Goal: Check status: Check status

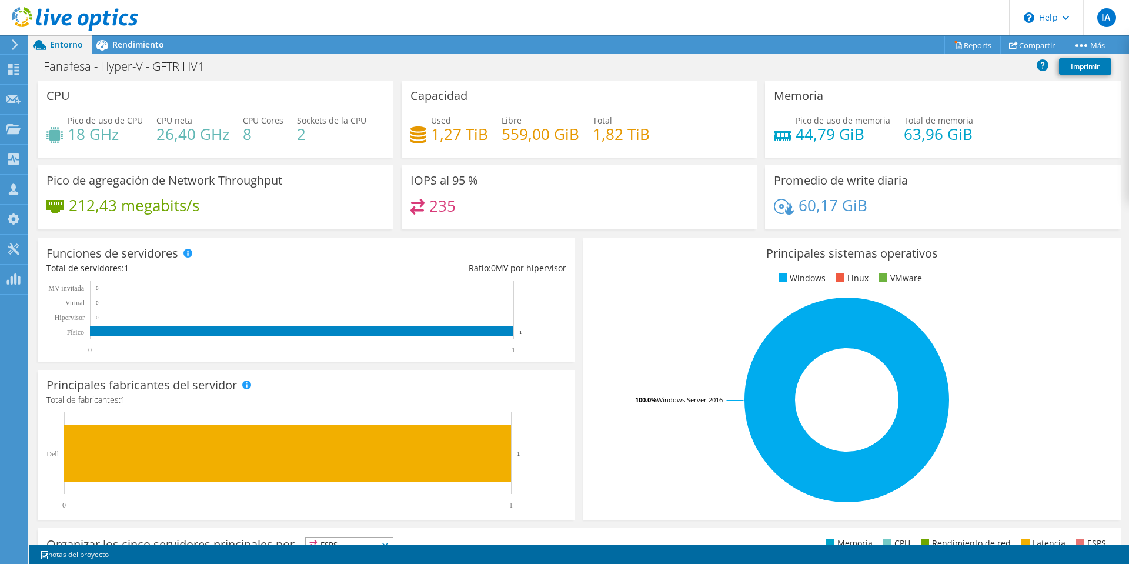
click at [62, 17] on icon at bounding box center [75, 19] width 126 height 24
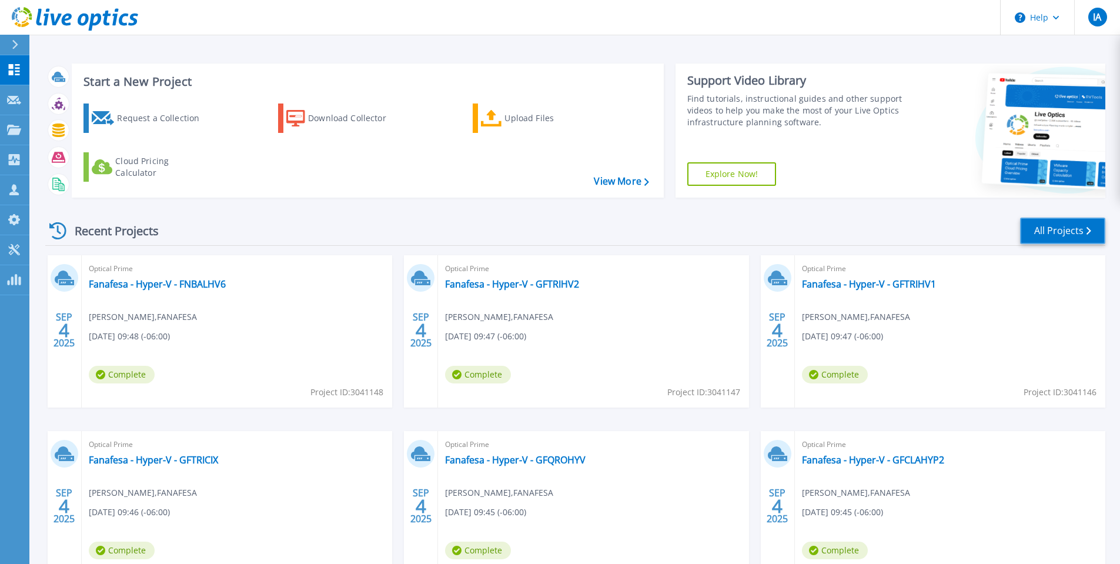
click at [1046, 236] on link "All Projects" at bounding box center [1062, 230] width 85 height 26
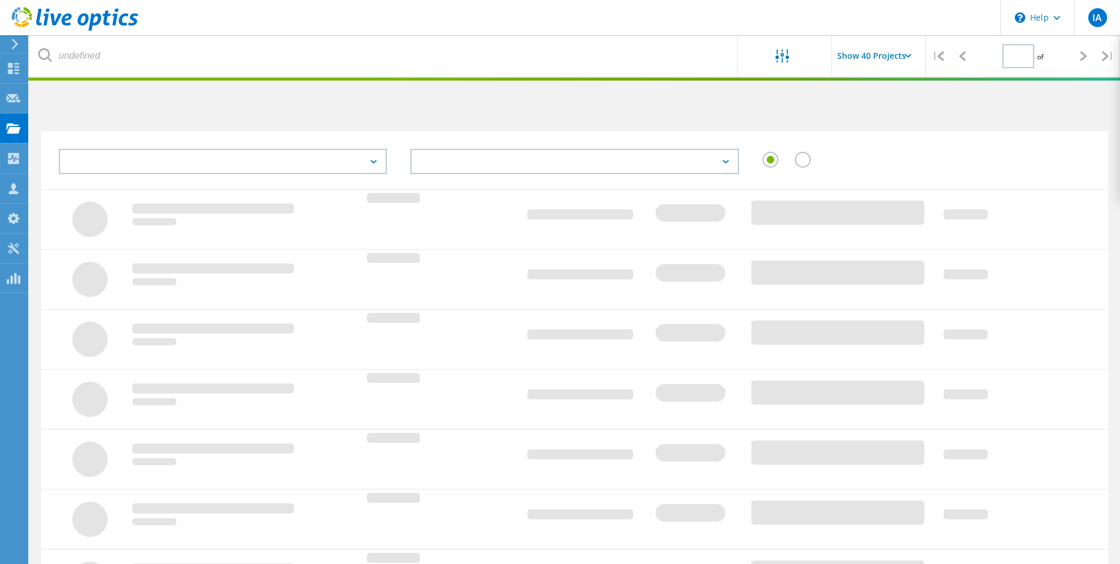
type input "1"
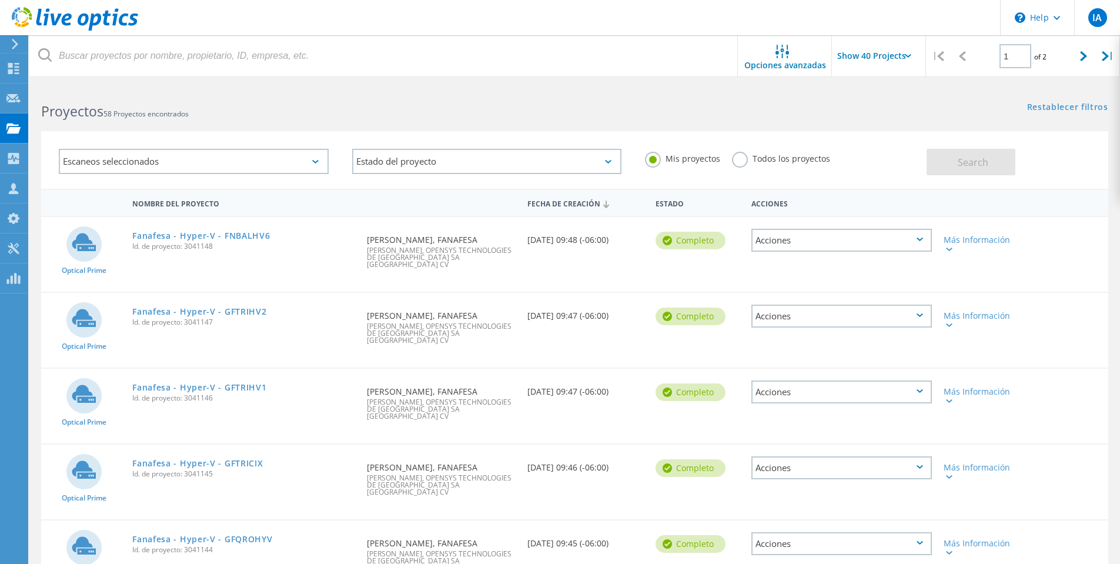
scroll to position [436, 0]
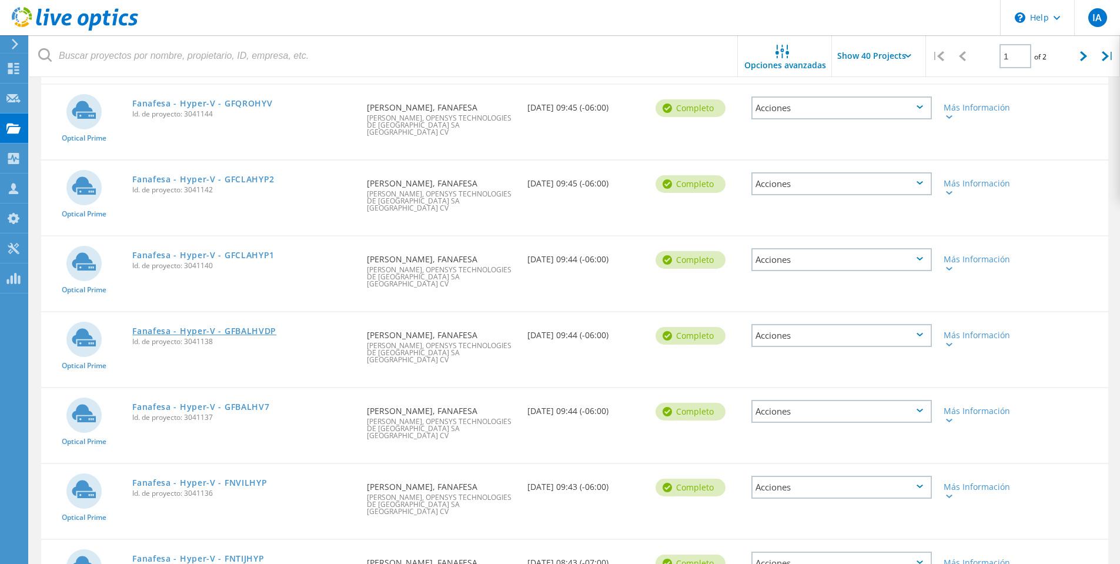
click at [201, 327] on link "Fanafesa - Hyper-V - GFBALHVDP" at bounding box center [204, 331] width 144 height 8
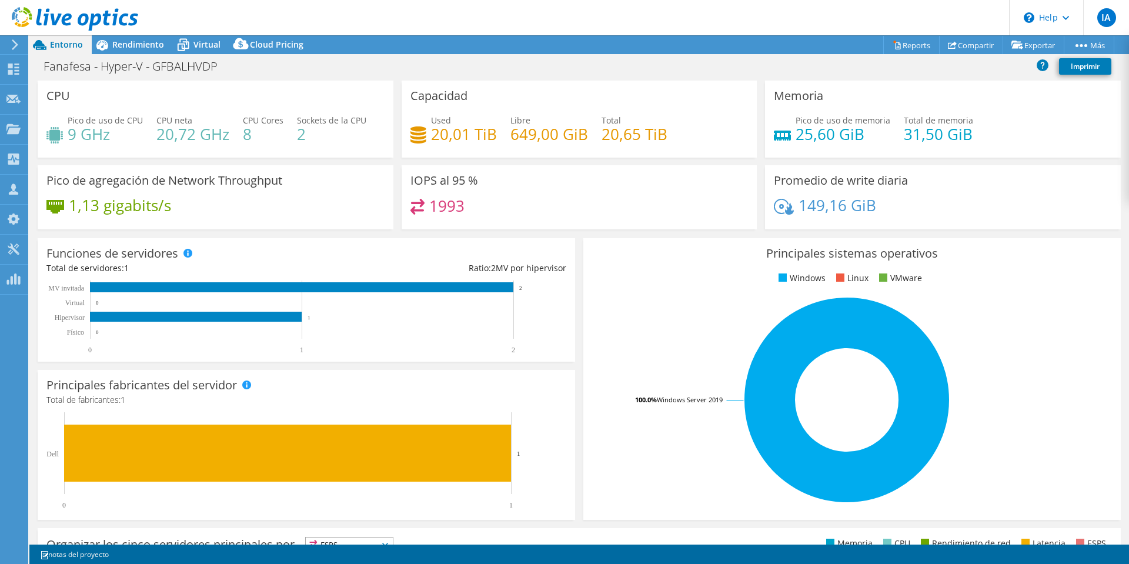
select select "USD"
